Goal: Transaction & Acquisition: Book appointment/travel/reservation

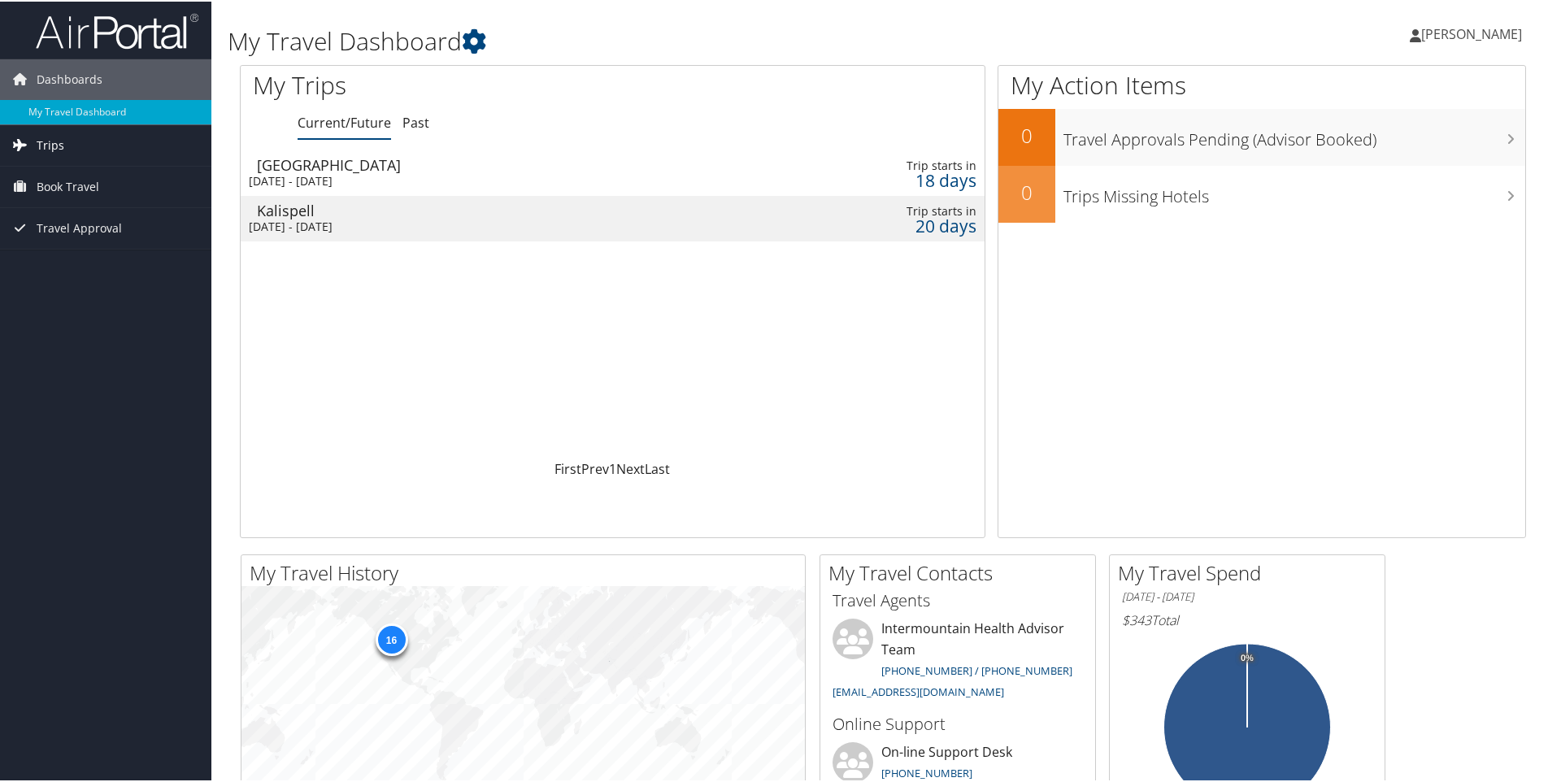
click at [94, 138] on link "Trips" at bounding box center [105, 144] width 211 height 41
click at [85, 171] on link "Current/Future Trips" at bounding box center [105, 176] width 211 height 24
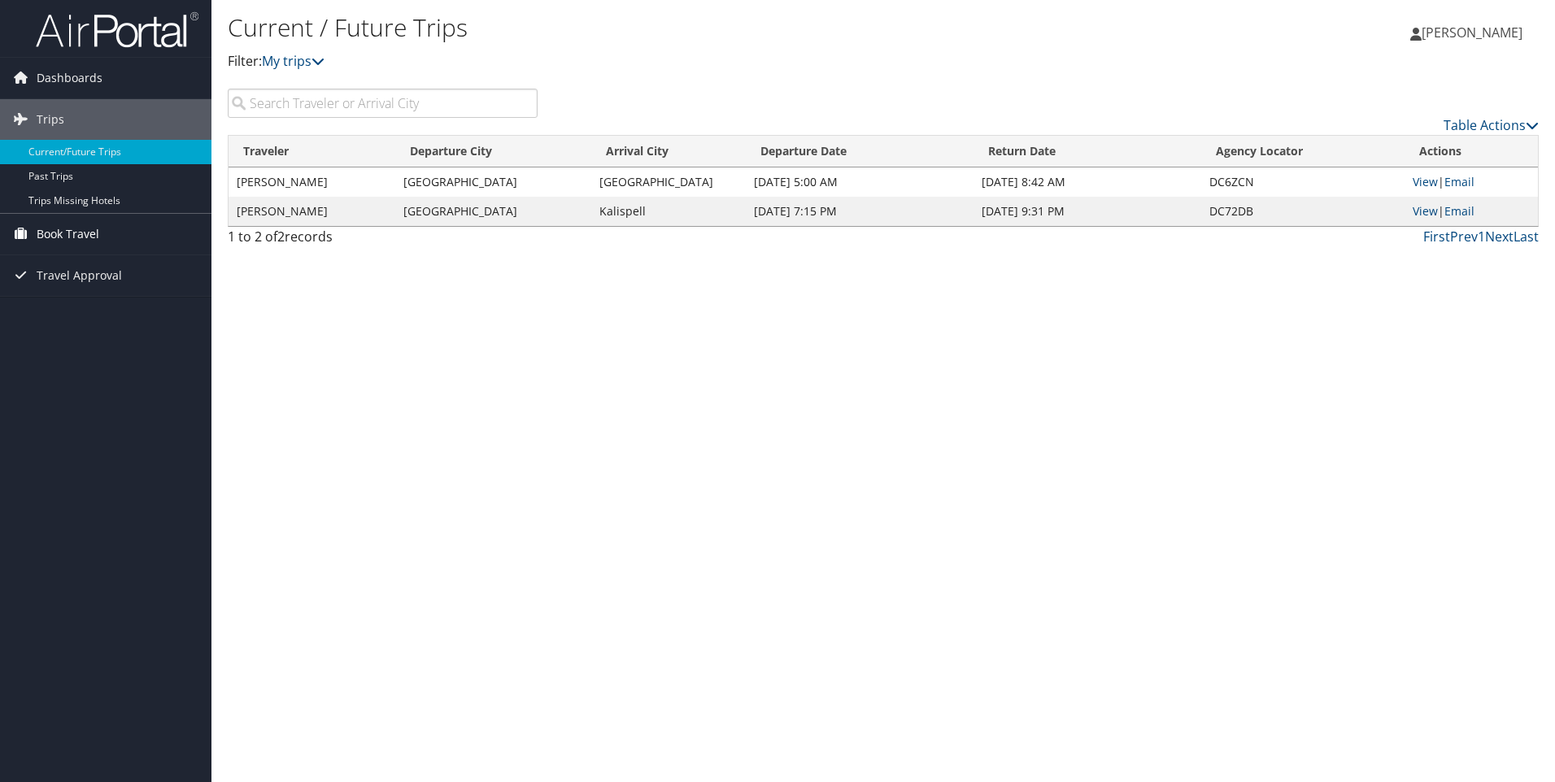
click at [88, 231] on span "Book Travel" at bounding box center [68, 234] width 63 height 41
click at [89, 317] on link "Book/Manage Online Trips" at bounding box center [105, 315] width 211 height 24
